Goal: Transaction & Acquisition: Purchase product/service

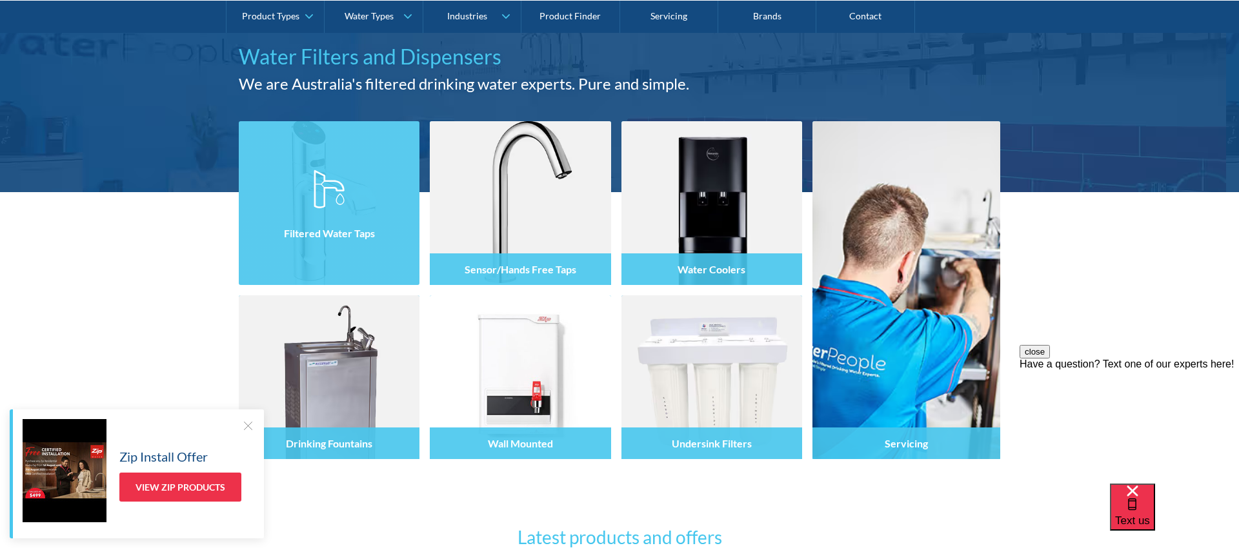
click at [375, 209] on div at bounding box center [329, 214] width 181 height 77
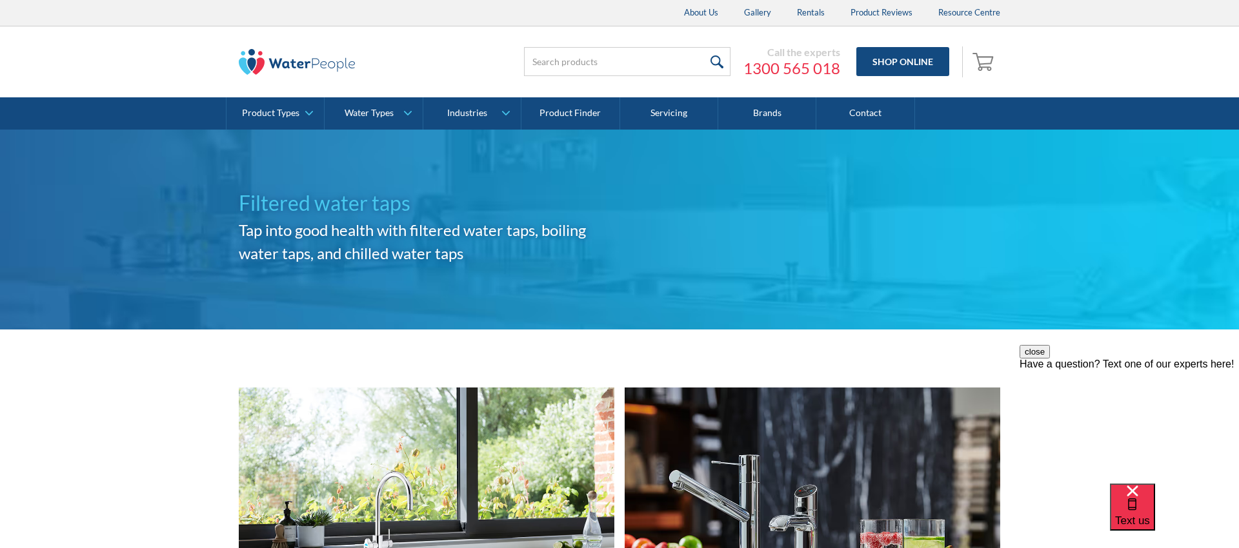
click at [337, 64] on img at bounding box center [297, 62] width 116 height 26
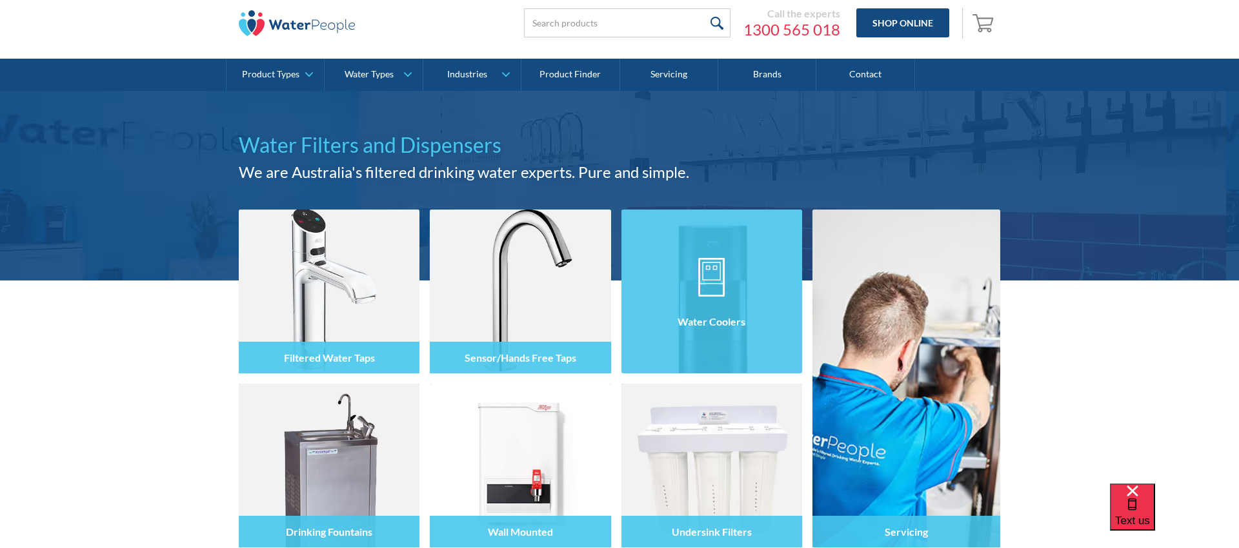
scroll to position [46, 0]
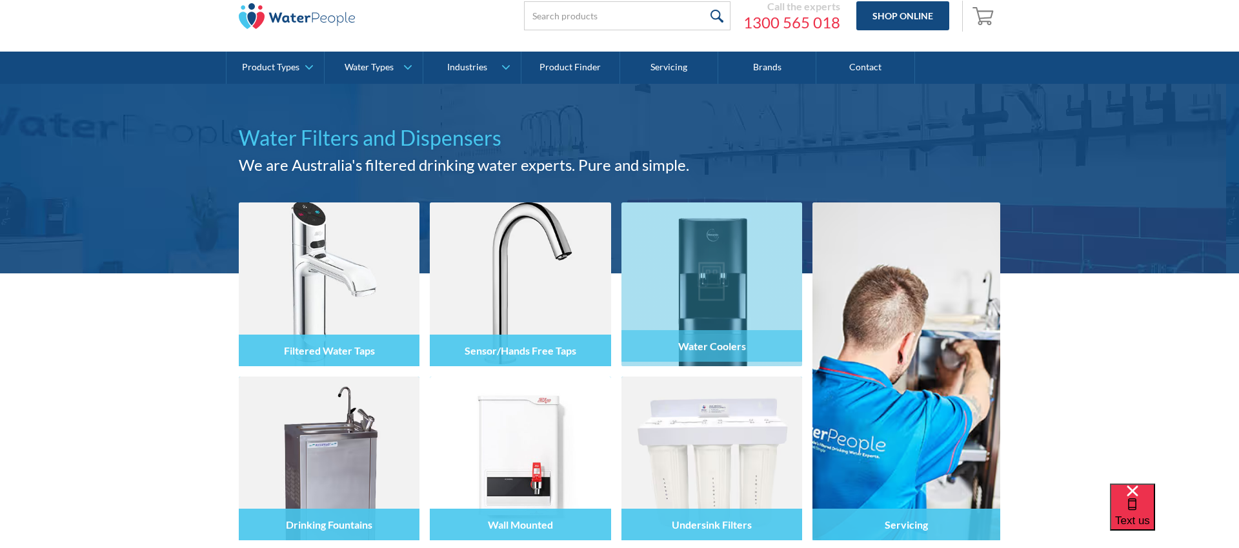
click at [753, 244] on img at bounding box center [711, 285] width 181 height 164
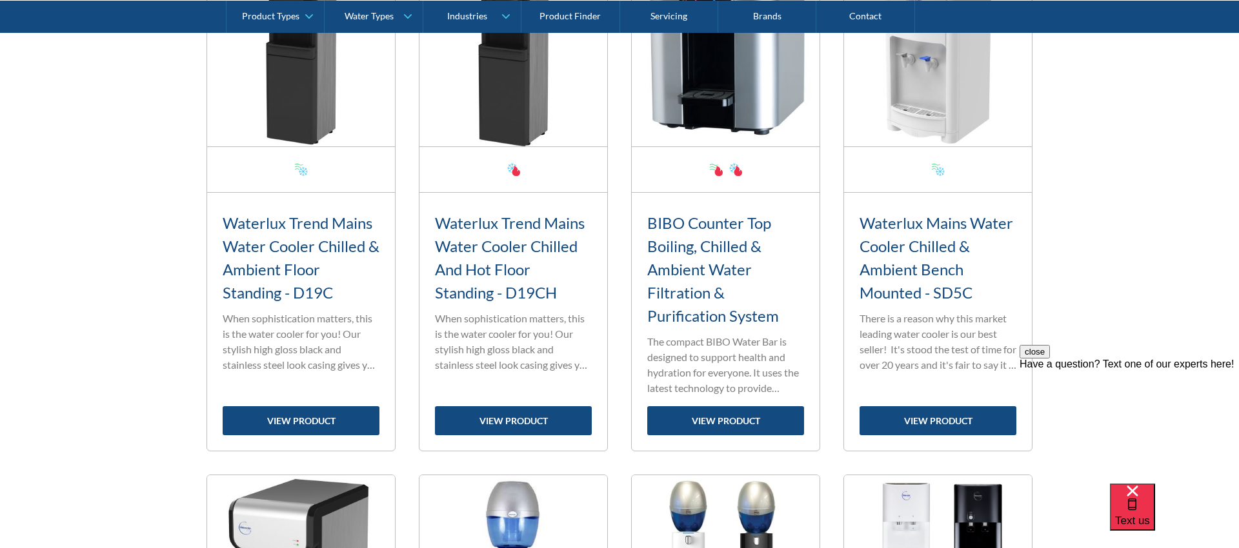
scroll to position [1057, 0]
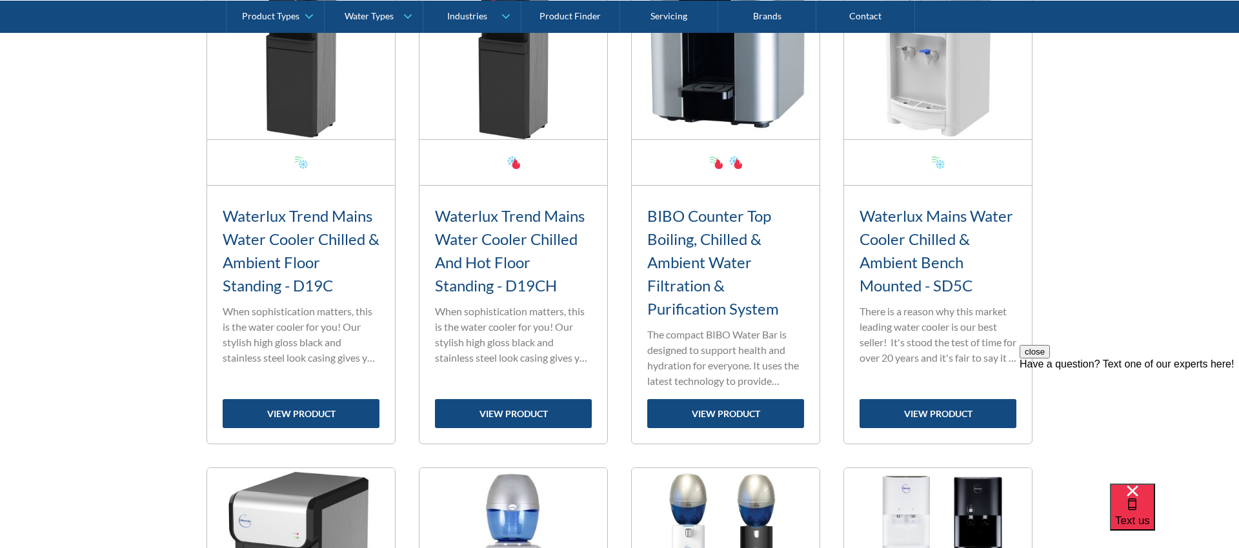
click at [949, 324] on p "There is a reason why this market leading water cooler is our best seller! It's…" at bounding box center [937, 335] width 157 height 62
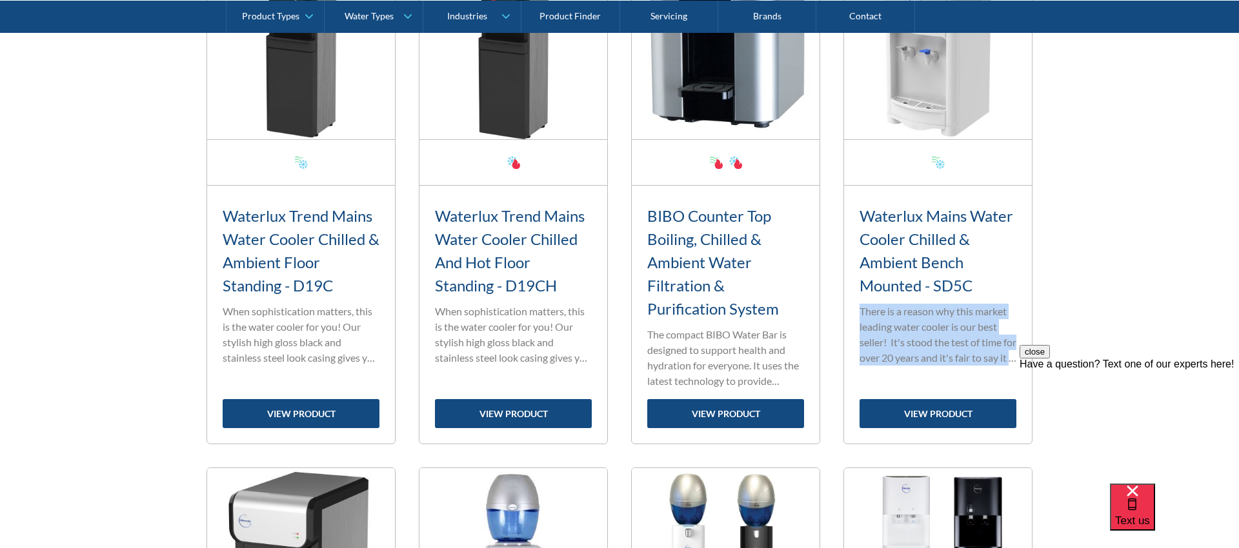
click at [949, 324] on p "There is a reason why this market leading water cooler is our best seller! It's…" at bounding box center [937, 335] width 157 height 62
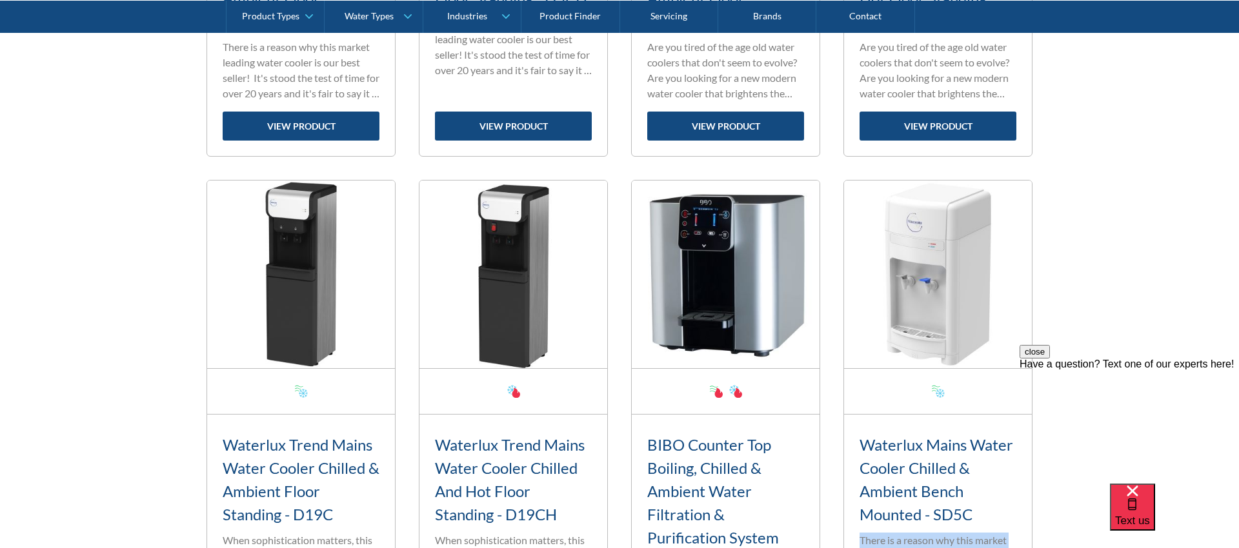
scroll to position [976, 0]
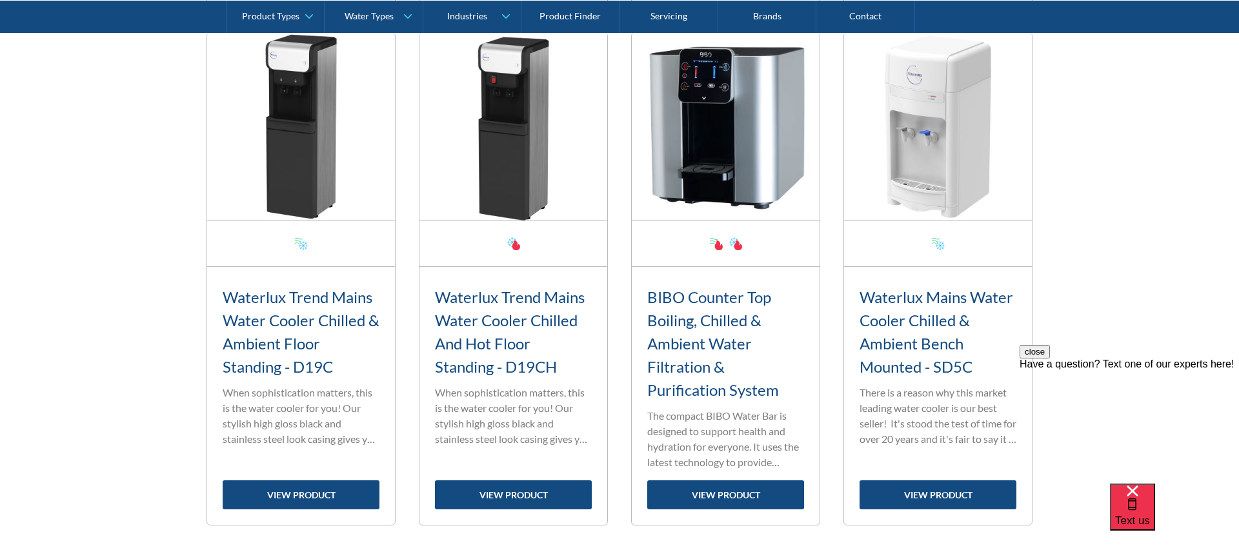
click at [940, 283] on div "Waterlux Mains Water Cooler Chilled & Ambient Bench Mounted - SD5C" at bounding box center [937, 334] width 157 height 103
click at [940, 297] on h3 "Waterlux Mains Water Cooler Chilled & Ambient Bench Mounted - SD5C" at bounding box center [937, 332] width 157 height 93
click at [919, 332] on h3 "Waterlux Mains Water Cooler Chilled & Ambient Bench Mounted - SD5C" at bounding box center [937, 332] width 157 height 93
click at [904, 497] on link "view product" at bounding box center [937, 495] width 157 height 29
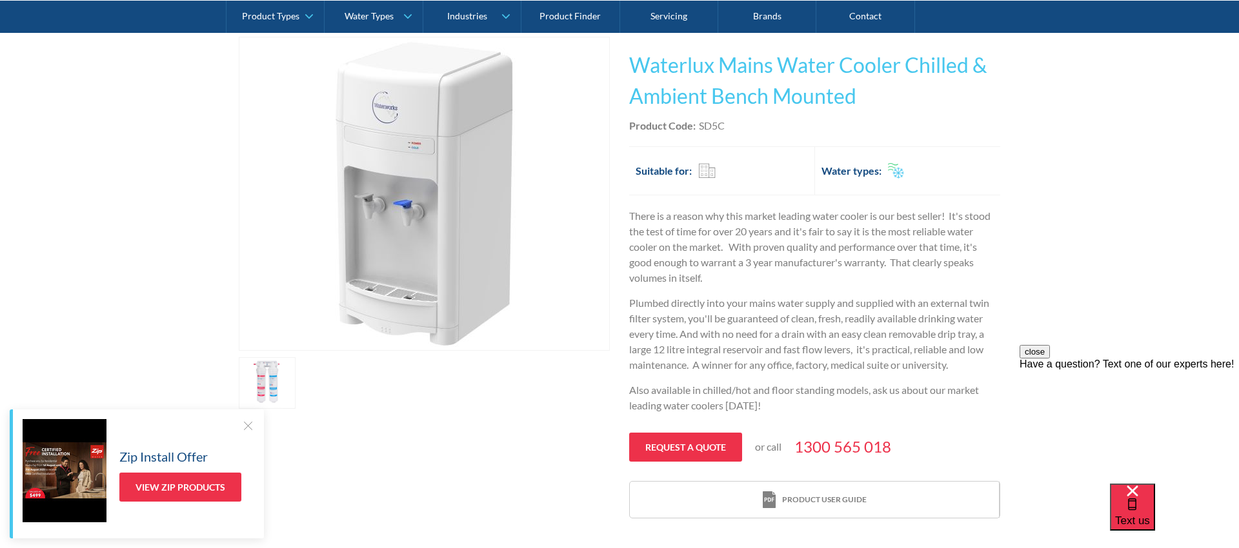
scroll to position [220, 0]
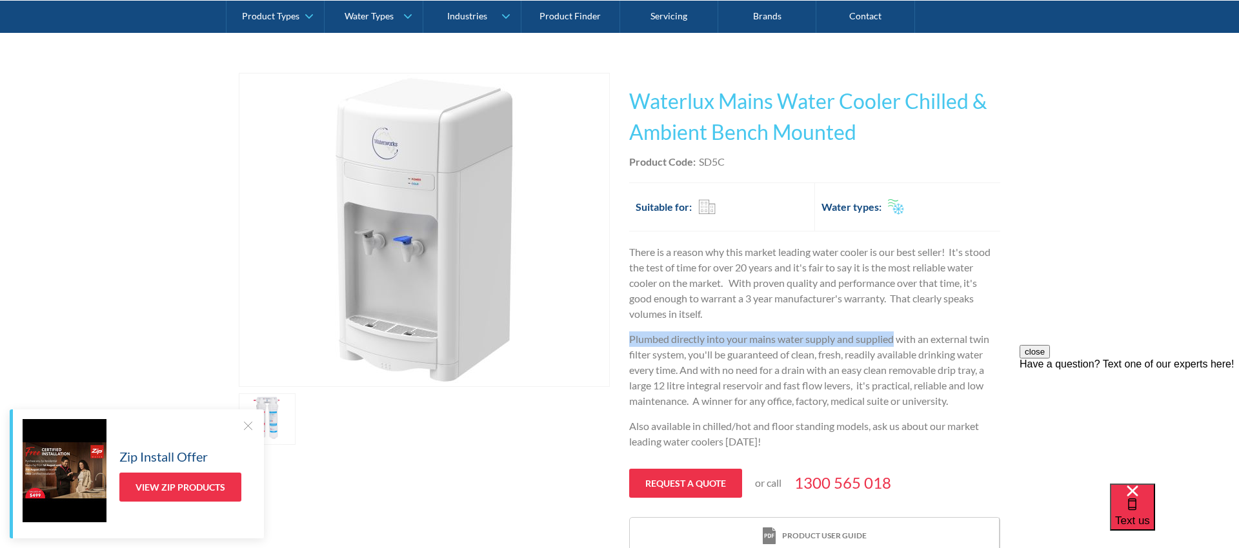
drag, startPoint x: 627, startPoint y: 339, endPoint x: 895, endPoint y: 334, distance: 267.8
click at [895, 334] on div "Play video Fits Most Brands Best Seller No items found. This tap design is incl…" at bounding box center [619, 314] width 761 height 483
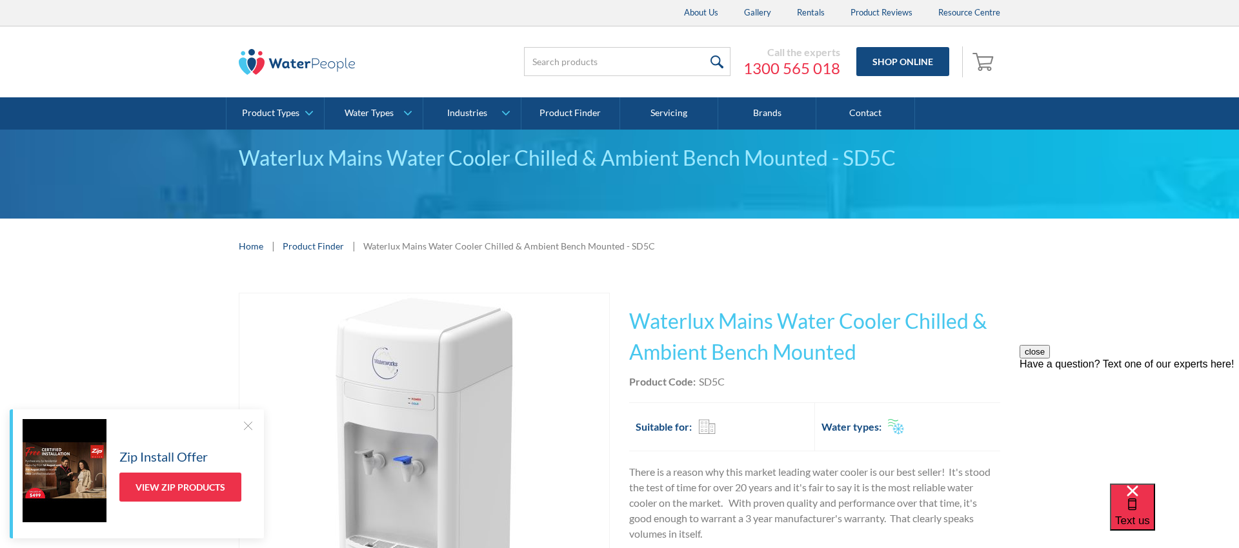
scroll to position [10, 0]
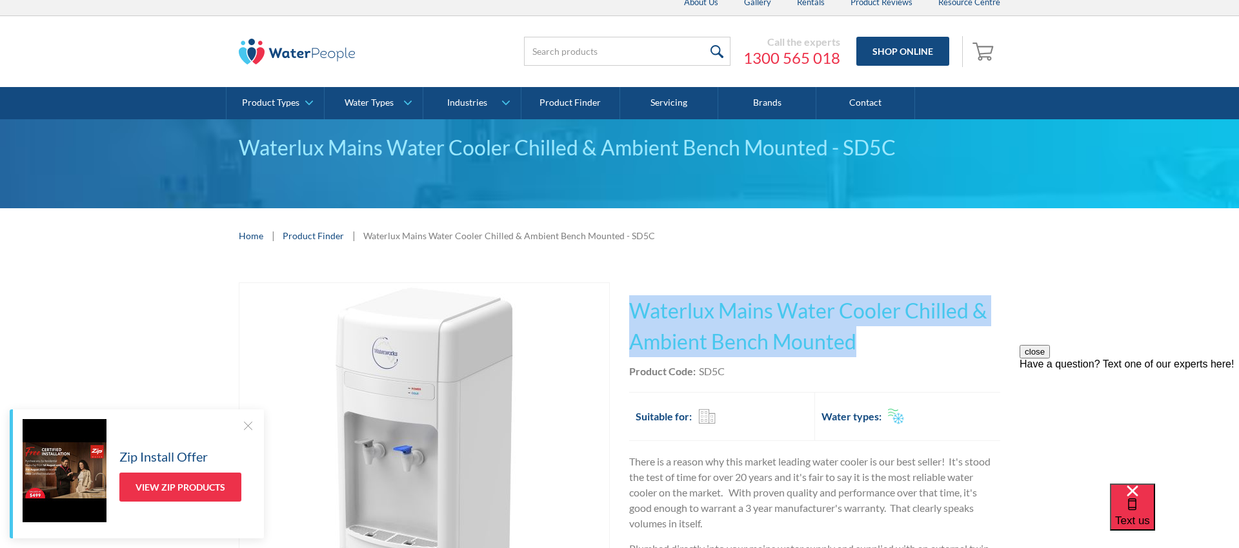
drag, startPoint x: 630, startPoint y: 310, endPoint x: 868, endPoint y: 361, distance: 243.4
click at [868, 361] on div "This tap design is included in our standard range tap options when you purchase…" at bounding box center [814, 524] width 371 height 483
copy div "Waterlux Mains Water Cooler Chilled & Ambient Bench Mounted No items found. Wat…"
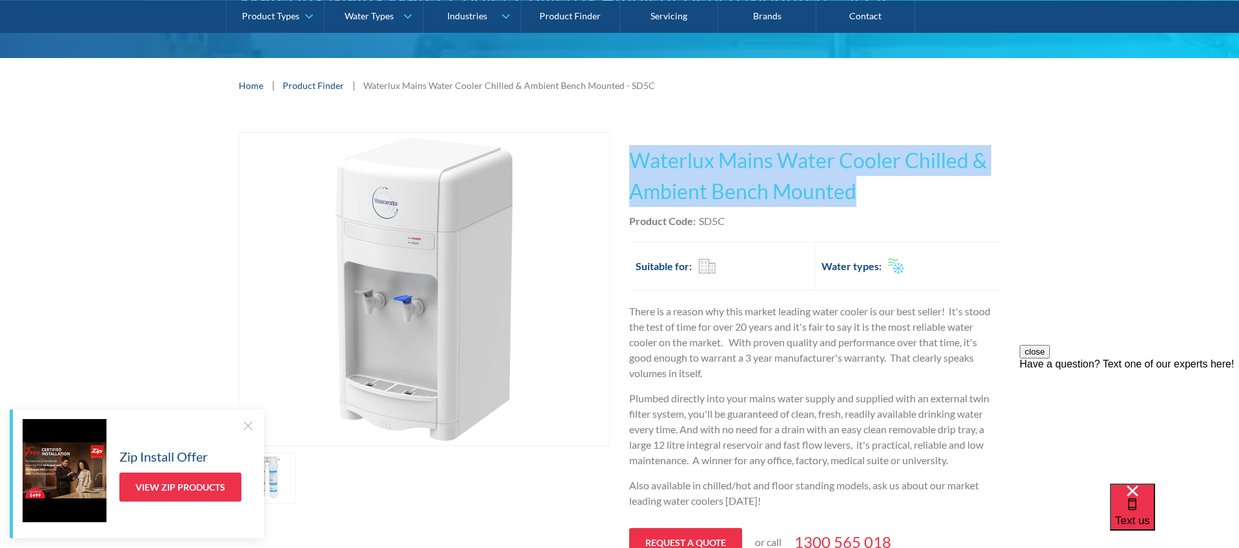
scroll to position [215, 0]
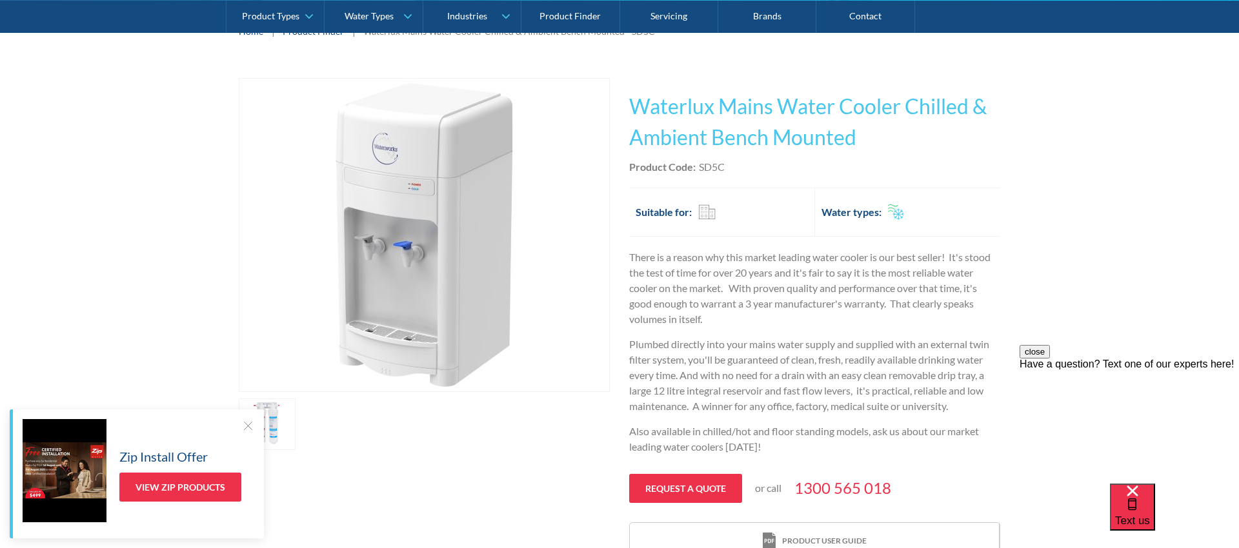
click at [1114, 282] on div "Play video Fits Most Brands Best Seller No items found. This tap design is incl…" at bounding box center [619, 319] width 1239 height 521
click at [424, 174] on img "open lightbox" at bounding box center [424, 235] width 313 height 313
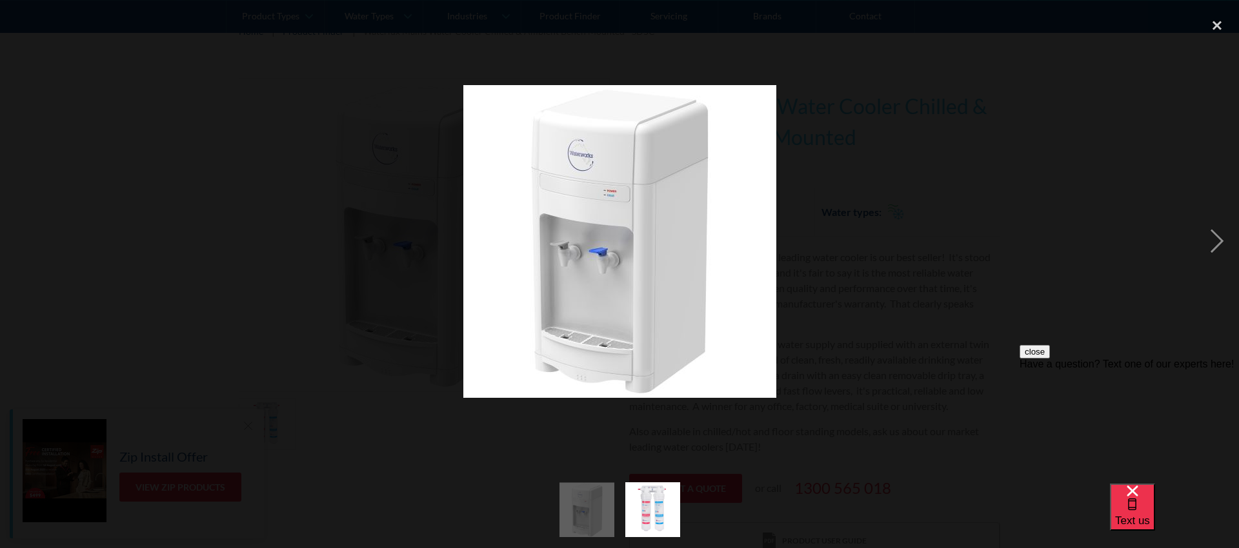
click at [1019, 203] on div at bounding box center [619, 241] width 1239 height 461
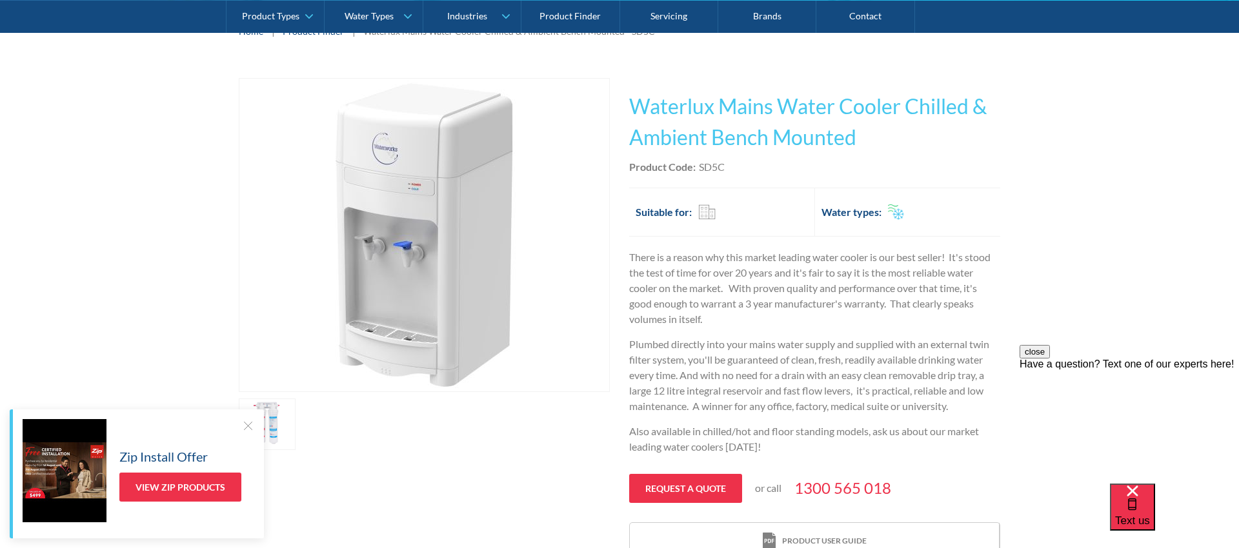
click at [1159, 181] on div "Play video Fits Most Brands Best Seller No items found. This tap design is incl…" at bounding box center [619, 319] width 1239 height 521
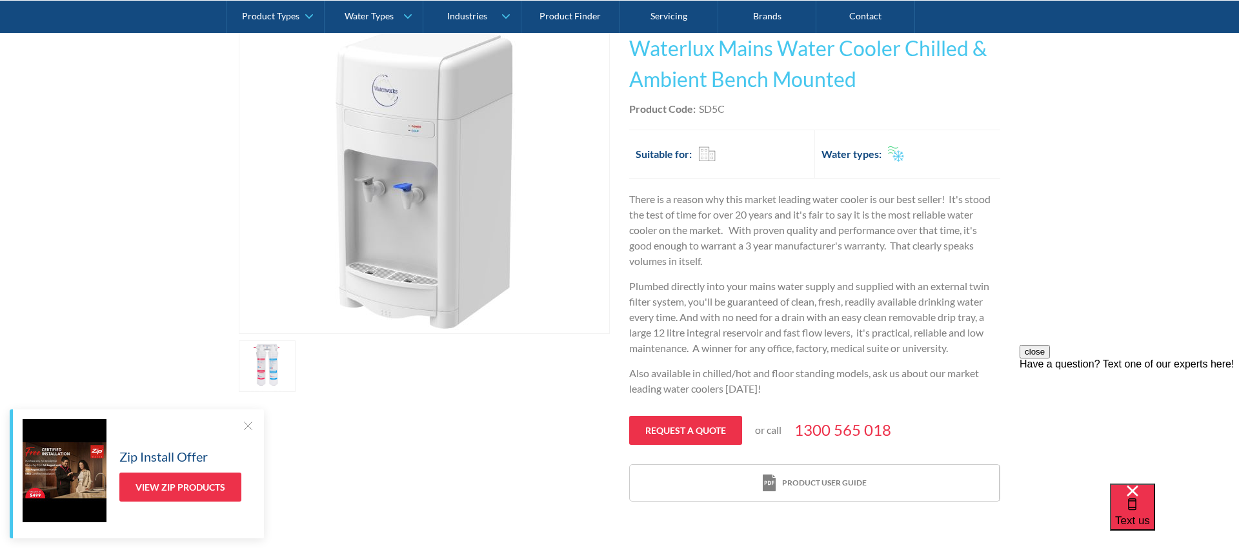
scroll to position [0, 0]
